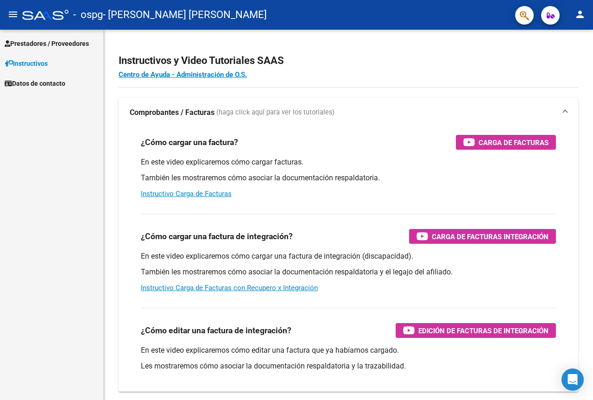
click at [38, 41] on span "Prestadores / Proveedores" at bounding box center [47, 43] width 84 height 10
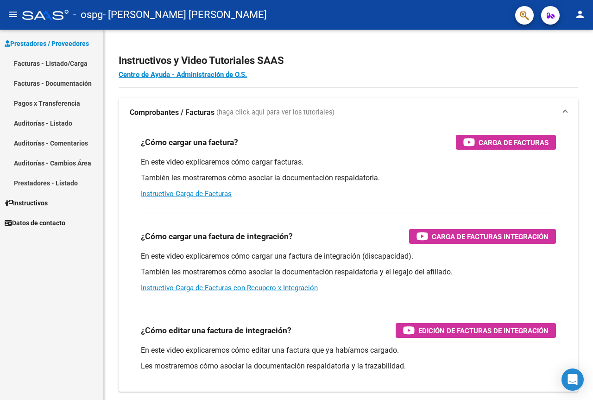
click at [61, 61] on link "Facturas - Listado/Carga" at bounding box center [51, 63] width 103 height 20
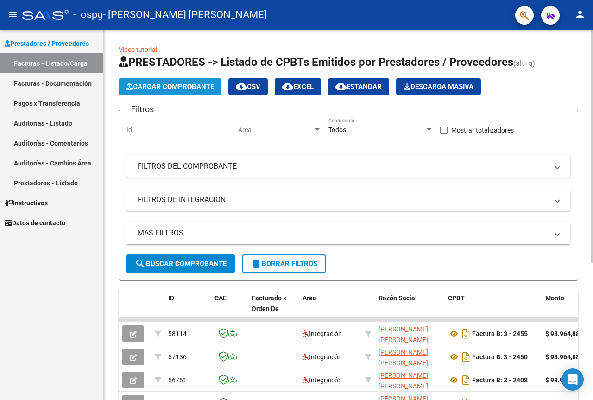
click at [160, 84] on span "Cargar Comprobante" at bounding box center [170, 86] width 88 height 8
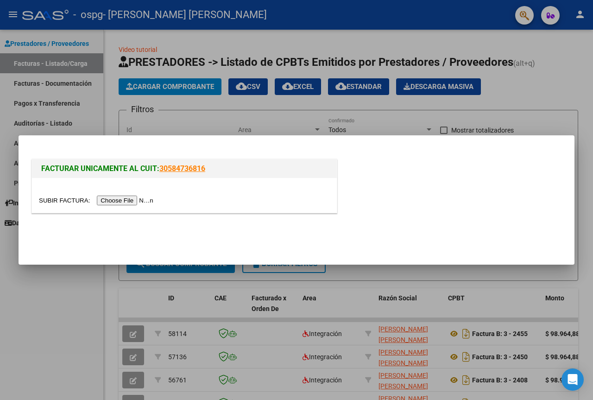
click at [127, 202] on input "file" at bounding box center [97, 200] width 117 height 10
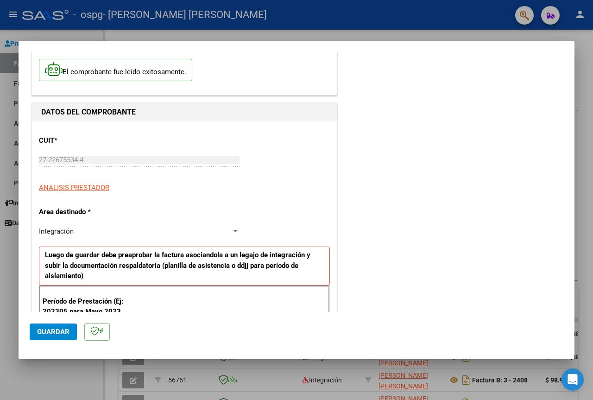
scroll to position [93, 0]
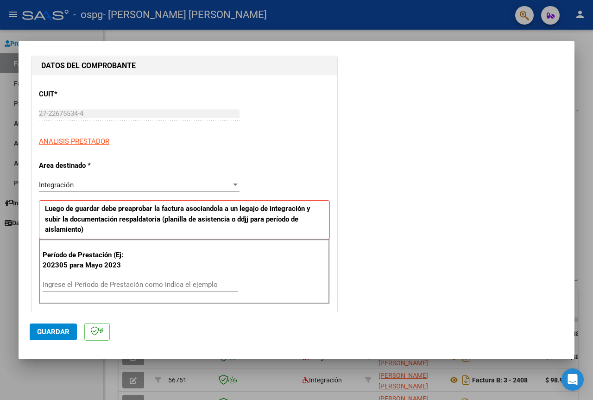
click at [117, 277] on div "Ingrese el Período de Prestación como indica el ejemplo" at bounding box center [140, 284] width 195 height 14
type input "202506"
click at [372, 237] on div "COMENTARIOS Comentarios del Prestador / Gerenciador:" at bounding box center [451, 373] width 224 height 808
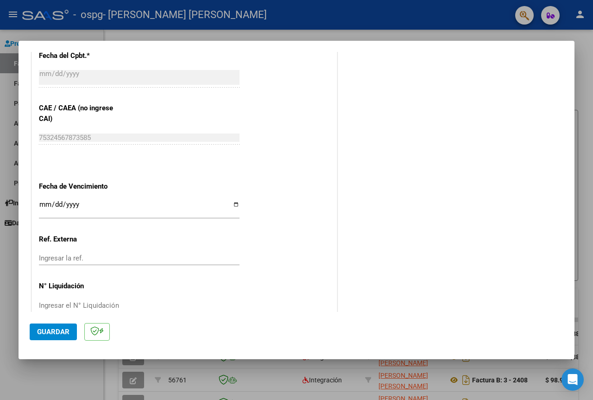
scroll to position [556, 0]
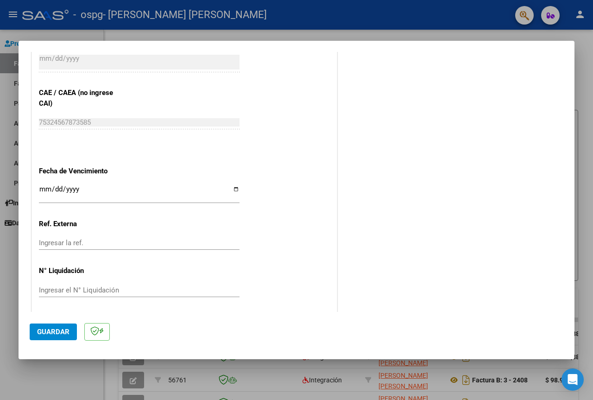
click at [233, 189] on input "Ingresar la fecha" at bounding box center [139, 192] width 201 height 15
type input "[DATE]"
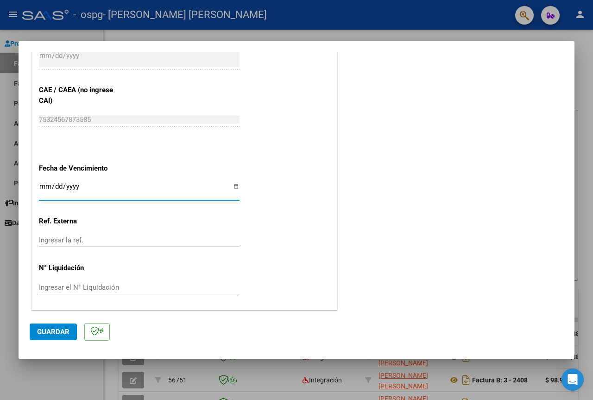
click at [81, 288] on input "Ingresar el N° Liquidación" at bounding box center [139, 287] width 201 height 8
click at [44, 331] on span "Guardar" at bounding box center [53, 331] width 32 height 8
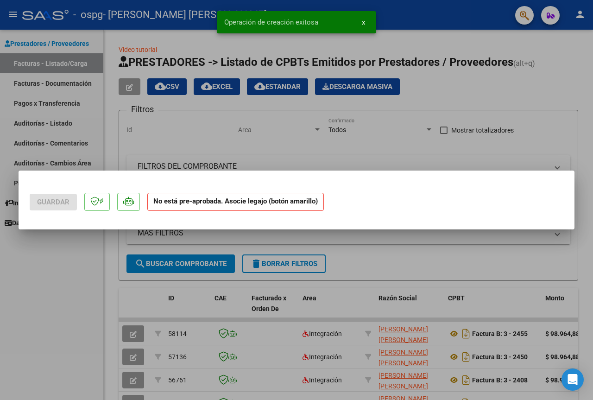
scroll to position [0, 0]
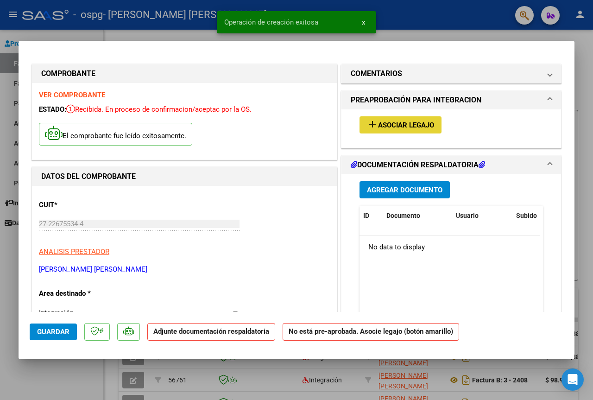
click at [403, 124] on span "Asociar Legajo" at bounding box center [406, 125] width 56 height 8
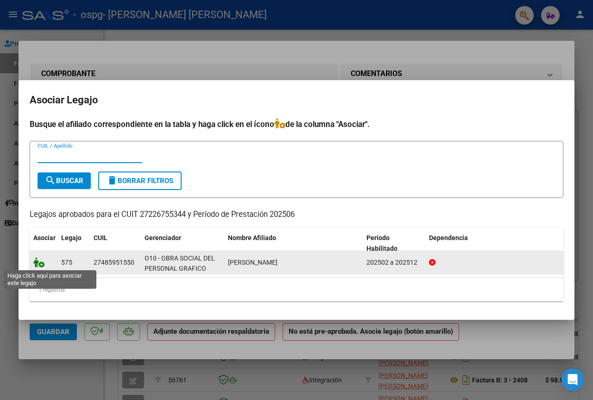
click at [42, 263] on icon at bounding box center [38, 262] width 11 height 10
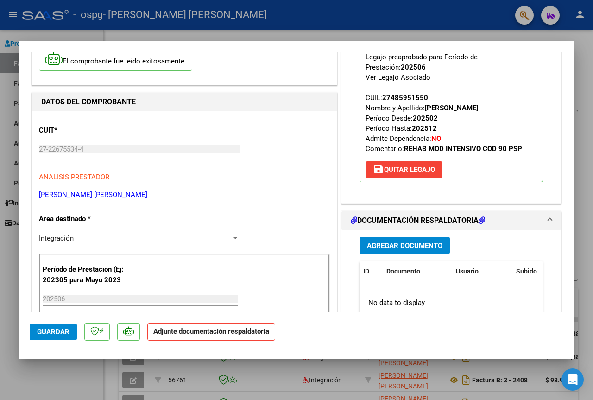
scroll to position [93, 0]
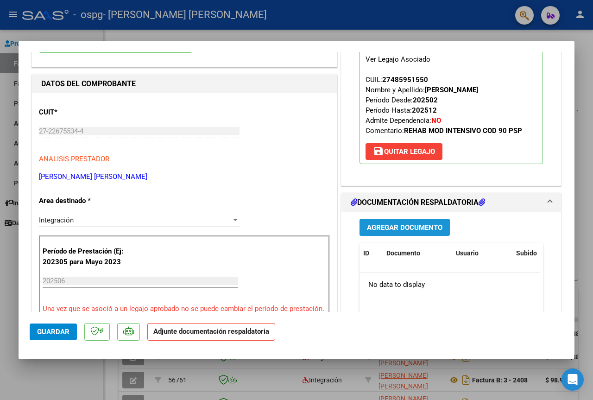
click at [414, 225] on span "Agregar Documento" at bounding box center [405, 227] width 76 height 8
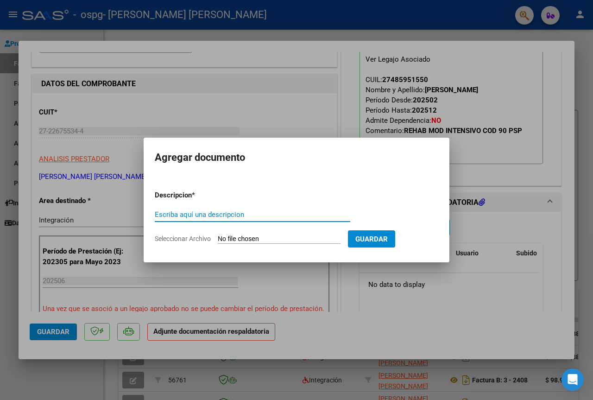
click at [216, 217] on input "Escriba aquí una descripcion" at bounding box center [252, 214] width 195 height 8
click at [295, 239] on input "Seleccionar Archivo" at bounding box center [279, 239] width 123 height 9
type input "C:\fakepath\ASIST NAHIARA JUNIO 25.pdf"
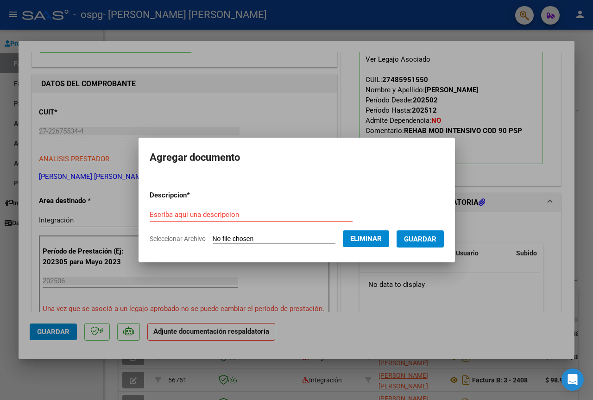
click at [207, 214] on input "Escriba aquí una descripcion" at bounding box center [251, 214] width 203 height 8
type input "ASIST JUNIO"
click at [426, 235] on span "Guardar" at bounding box center [420, 239] width 32 height 8
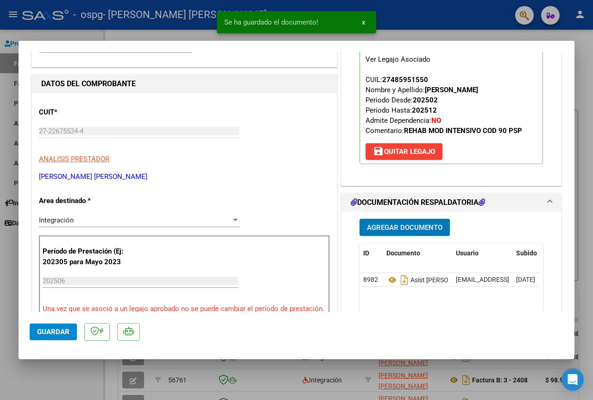
click at [400, 227] on span "Agregar Documento" at bounding box center [405, 227] width 76 height 8
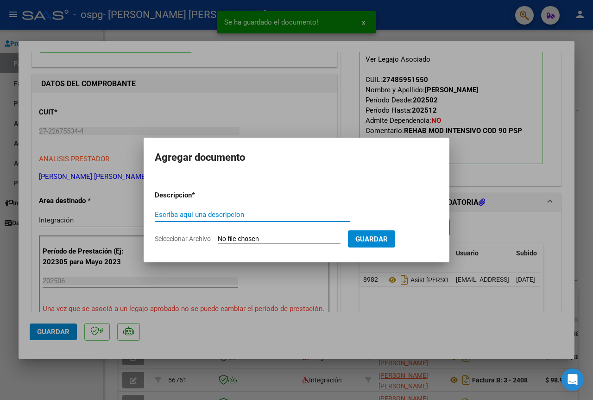
click at [243, 235] on input "Seleccionar Archivo" at bounding box center [279, 239] width 123 height 9
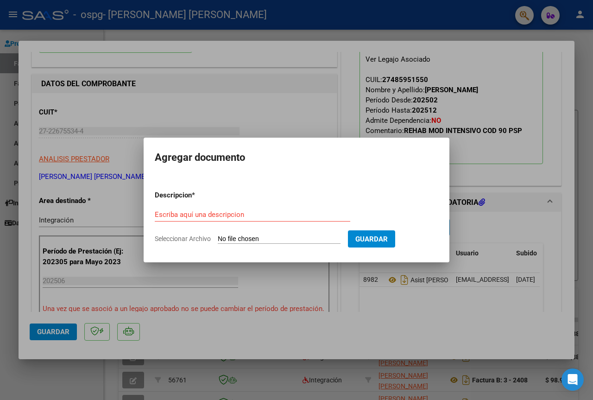
type input "C:\fakepath\NAHIARA INF PSP SEMESTRAL [PERSON_NAME] 2025 (1).pdf"
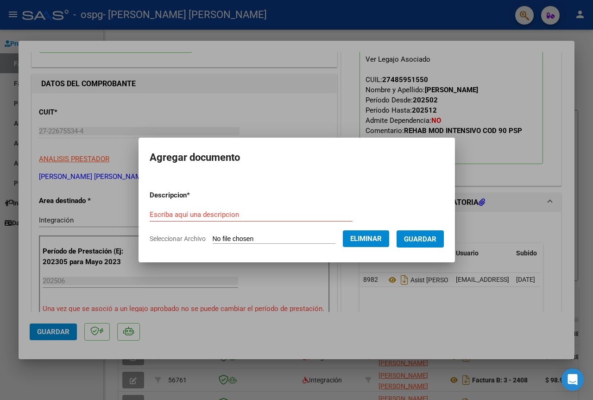
click at [200, 214] on input "Escriba aquí una descripcion" at bounding box center [251, 214] width 203 height 8
type input "INFORME SEMESTRAL"
click at [436, 233] on button "Guardar" at bounding box center [420, 238] width 47 height 17
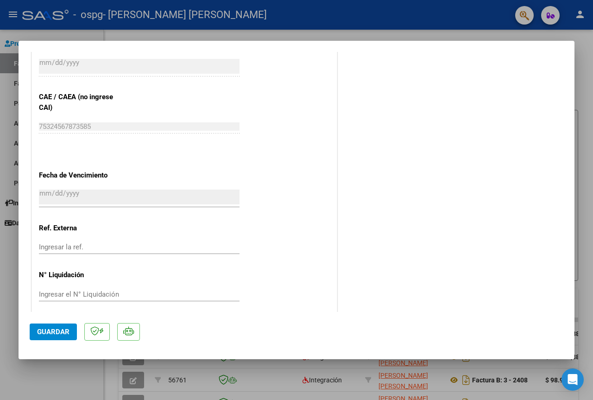
scroll to position [579, 0]
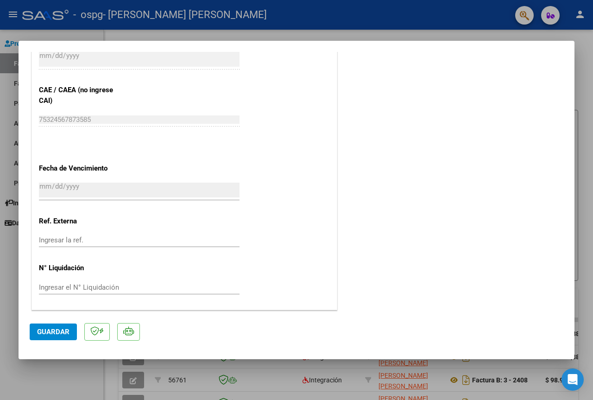
click at [50, 332] on span "Guardar" at bounding box center [53, 331] width 32 height 8
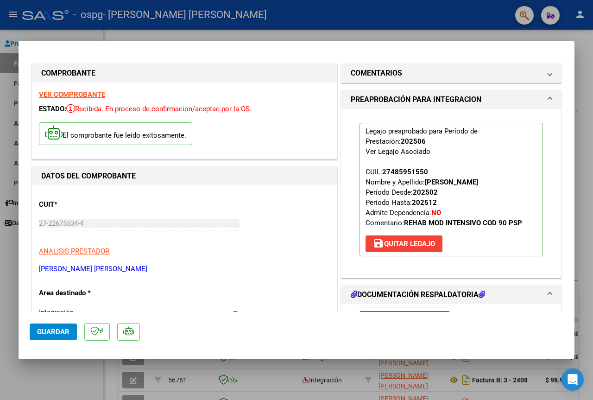
scroll to position [0, 0]
click at [339, 7] on div at bounding box center [296, 200] width 593 height 400
type input "$ 0,00"
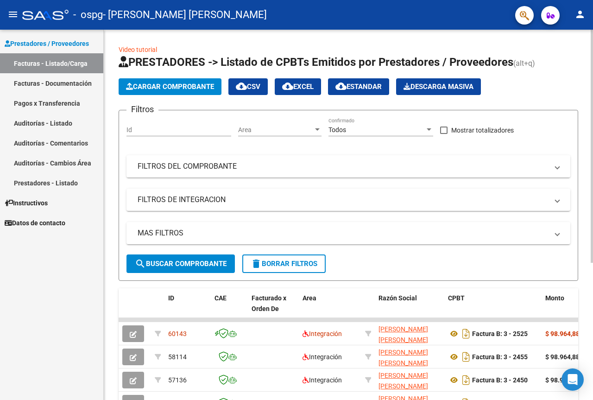
click at [198, 85] on span "Cargar Comprobante" at bounding box center [170, 86] width 88 height 8
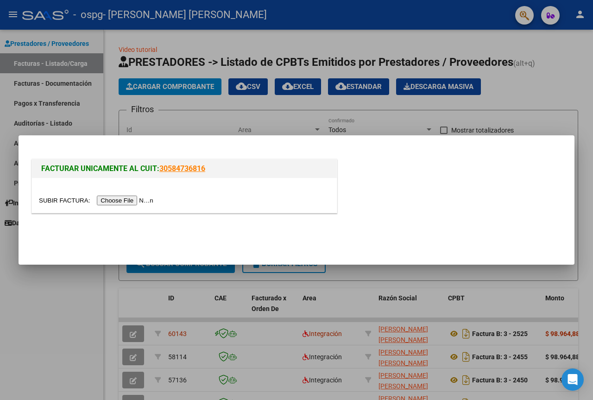
click at [146, 204] on input "file" at bounding box center [97, 200] width 117 height 10
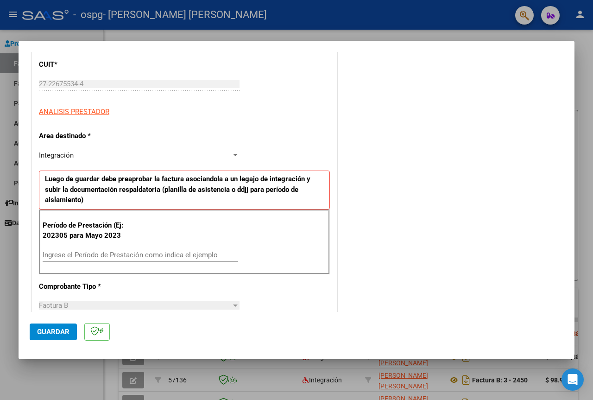
scroll to position [139, 0]
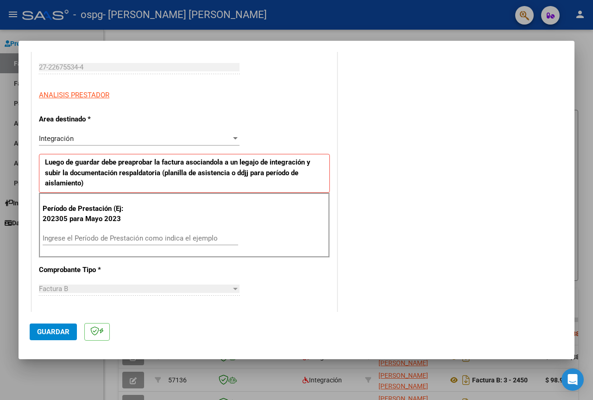
click at [163, 241] on input "Ingrese el Período de Prestación como indica el ejemplo" at bounding box center [140, 238] width 195 height 8
type input "202507"
click at [409, 141] on div "COMENTARIOS Comentarios del Prestador / Gerenciador:" at bounding box center [451, 327] width 224 height 808
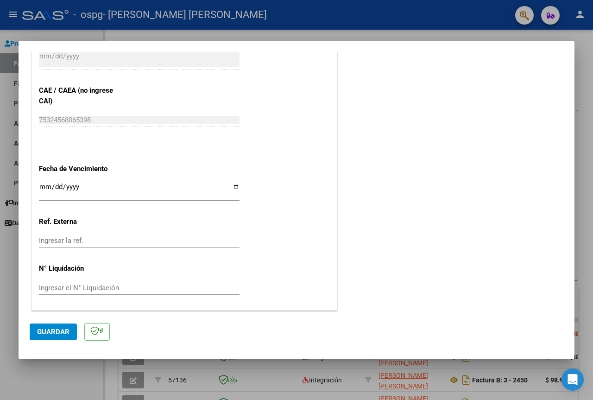
scroll to position [559, 0]
click at [233, 191] on input "Ingresar la fecha" at bounding box center [139, 190] width 201 height 15
click at [234, 189] on input "Ingresar la fecha" at bounding box center [139, 190] width 201 height 15
type input "[DATE]"
click at [65, 330] on span "Guardar" at bounding box center [53, 331] width 32 height 8
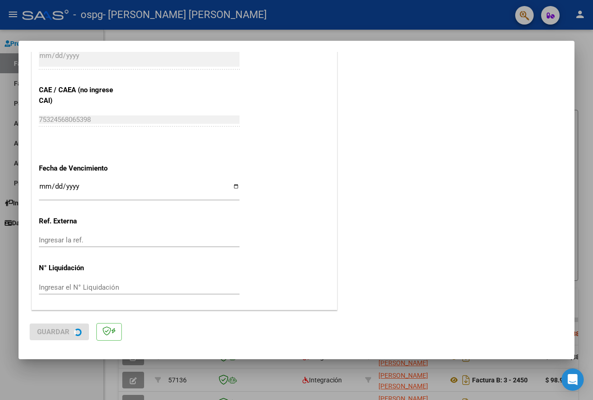
scroll to position [0, 0]
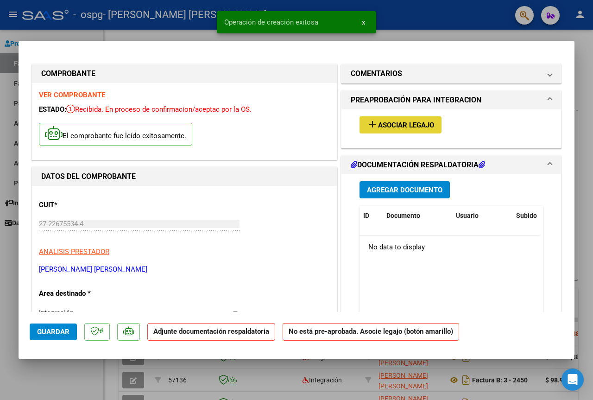
click at [414, 126] on span "Asociar Legajo" at bounding box center [406, 125] width 56 height 8
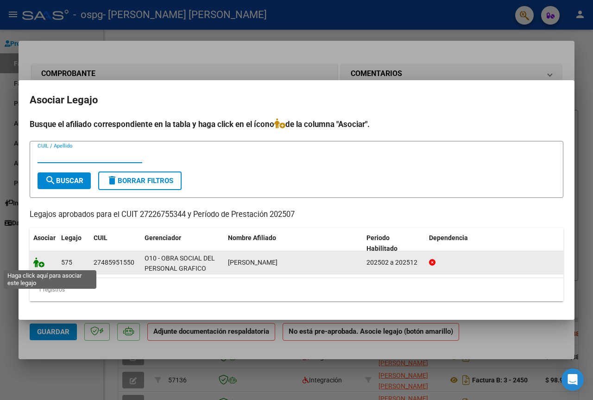
click at [40, 261] on icon at bounding box center [38, 262] width 11 height 10
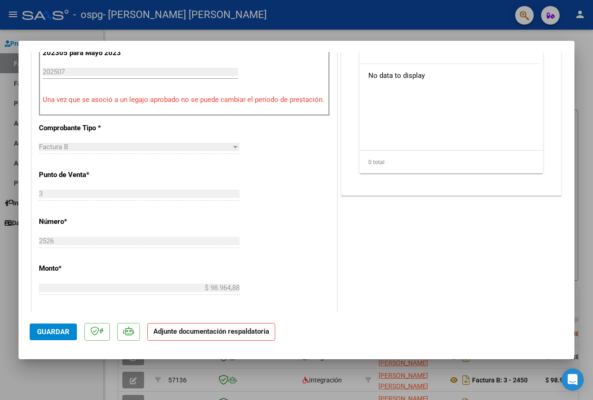
scroll to position [163, 0]
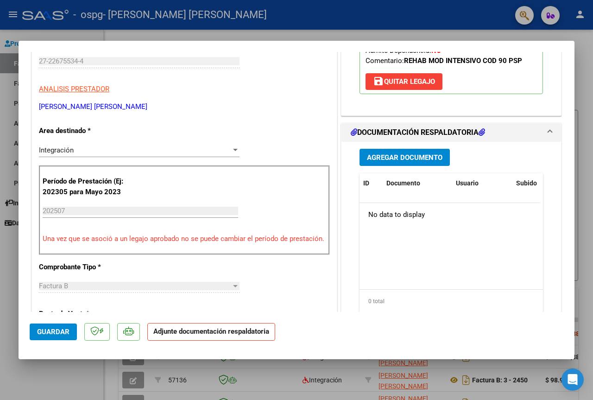
click at [397, 155] on span "Agregar Documento" at bounding box center [405, 157] width 76 height 8
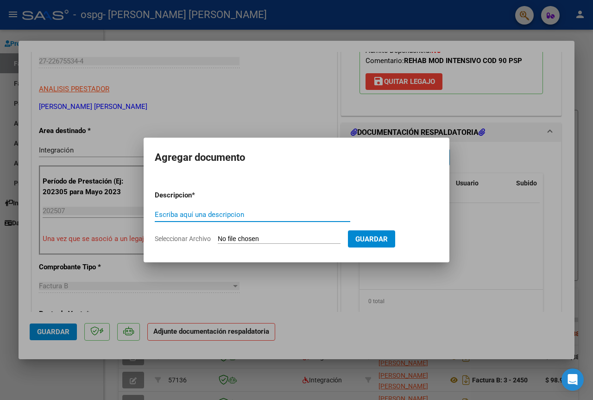
click at [239, 214] on input "Escriba aquí una descripcion" at bounding box center [252, 214] width 195 height 8
type input "ASIST JULIO"
click at [290, 239] on input "Seleccionar Archivo" at bounding box center [279, 239] width 123 height 9
type input "C:\fakepath\ASIST NAHIARA [PERSON_NAME] 25.pdf"
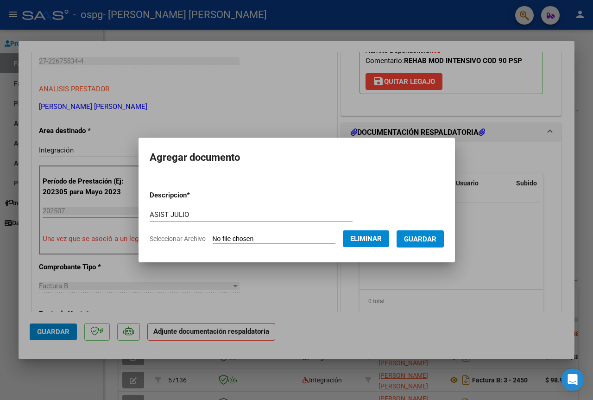
click at [434, 238] on span "Guardar" at bounding box center [420, 239] width 32 height 8
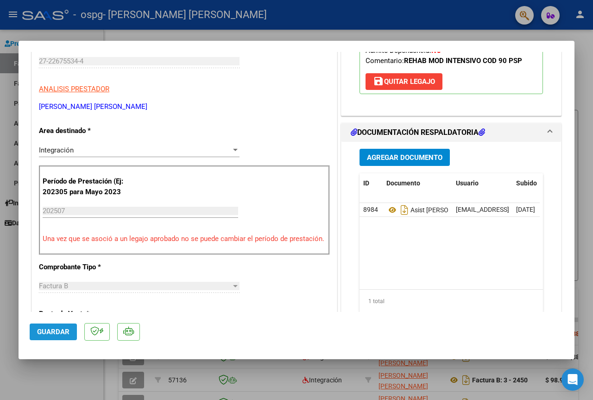
click at [49, 334] on span "Guardar" at bounding box center [53, 331] width 32 height 8
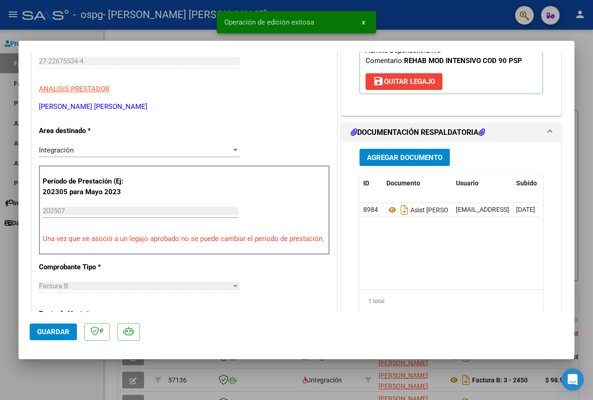
click at [409, 13] on div at bounding box center [296, 200] width 593 height 400
type input "$ 0,00"
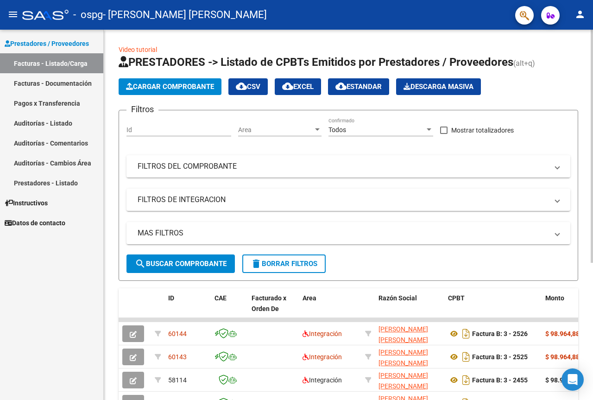
scroll to position [46, 0]
